Goal: Task Accomplishment & Management: Use online tool/utility

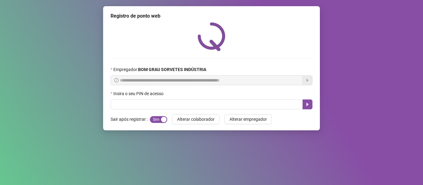
type input "*"
type input "*****"
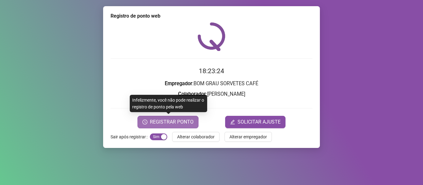
click at [147, 120] on icon "clock-circle" at bounding box center [144, 122] width 5 height 5
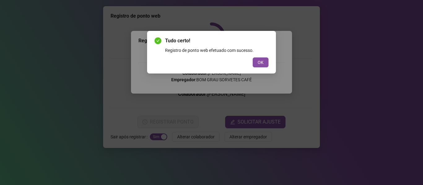
click at [260, 60] on button "OK" at bounding box center [261, 63] width 16 height 10
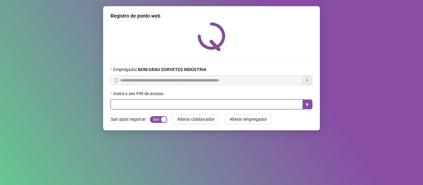
click at [194, 107] on input "text" at bounding box center [206, 105] width 192 height 10
click at [263, 101] on input "text" at bounding box center [206, 105] width 192 height 10
drag, startPoint x: 136, startPoint y: 100, endPoint x: 137, endPoint y: 106, distance: 6.1
click at [136, 101] on input "text" at bounding box center [206, 105] width 192 height 10
type input "*****"
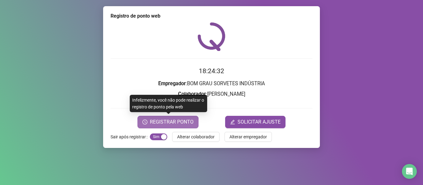
click at [177, 118] on button "REGISTRAR PONTO" at bounding box center [167, 122] width 61 height 12
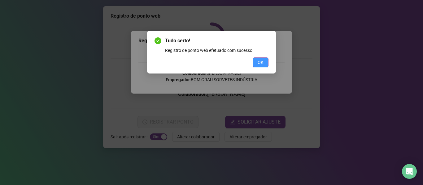
click at [261, 60] on span "OK" at bounding box center [260, 62] width 6 height 7
